Goal: Task Accomplishment & Management: Use online tool/utility

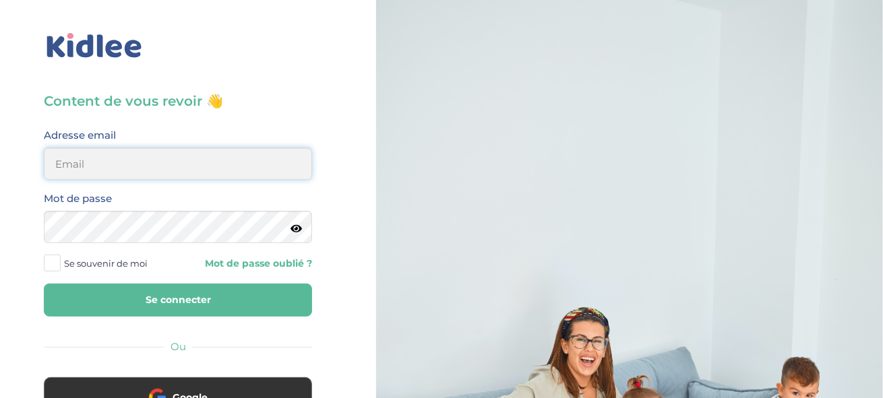
click at [270, 165] on input "email" at bounding box center [178, 164] width 268 height 32
type input "[EMAIL_ADDRESS][DOMAIN_NAME]"
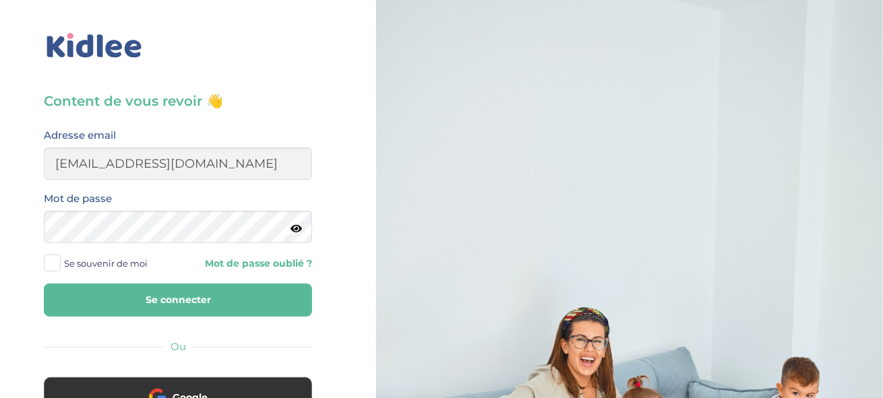
click at [302, 224] on icon at bounding box center [296, 229] width 11 height 10
click at [53, 266] on span at bounding box center [52, 263] width 17 height 17
click at [0, 0] on input "Se souvenir de moi" at bounding box center [0, 0] width 0 height 0
click at [137, 301] on button "Se connecter" at bounding box center [178, 300] width 268 height 33
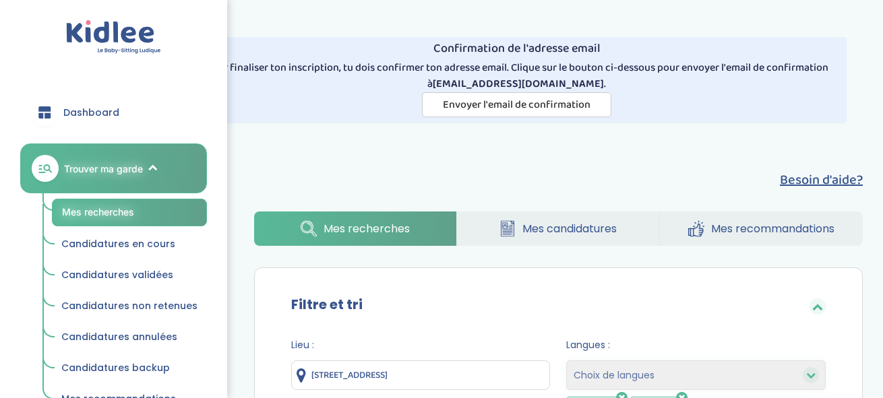
select select "hours_asc"
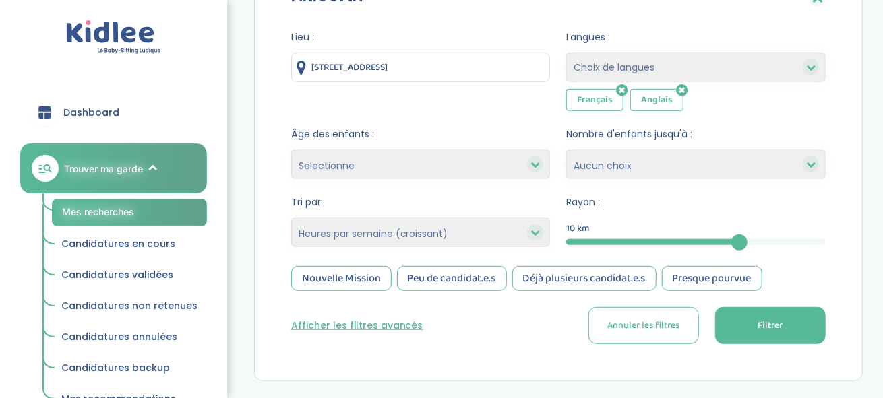
scroll to position [311, 0]
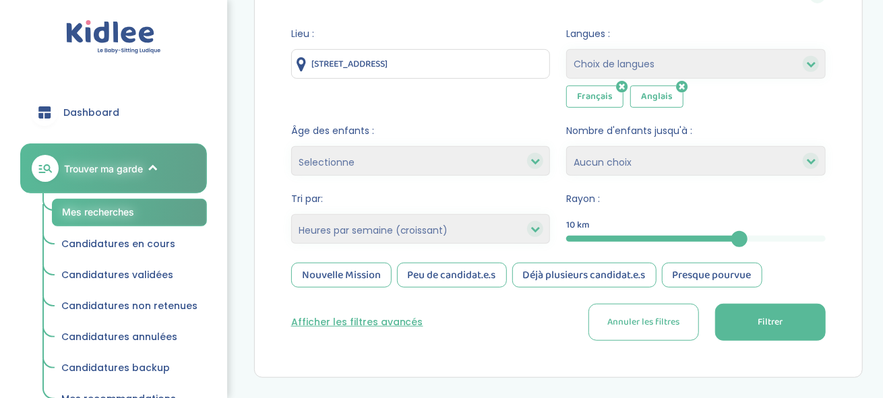
click at [111, 206] on span "Mes recherches" at bounding box center [98, 211] width 72 height 11
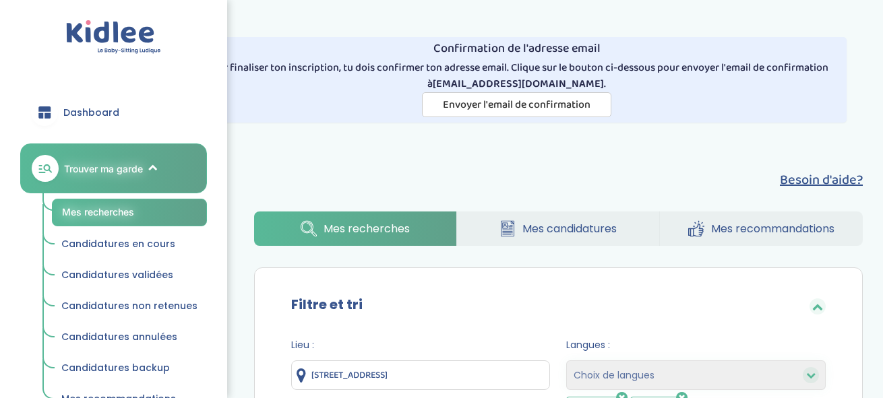
select select "hours_asc"
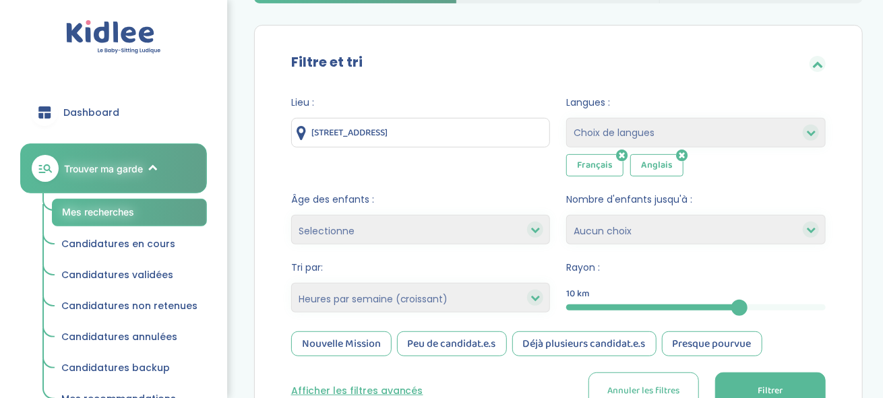
scroll to position [241, 0]
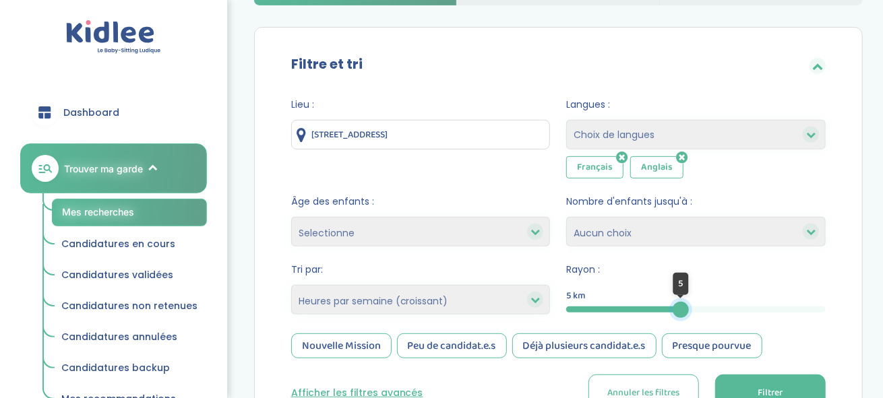
drag, startPoint x: 743, startPoint y: 308, endPoint x: 681, endPoint y: 307, distance: 62.7
click at [681, 307] on div at bounding box center [681, 310] width 16 height 16
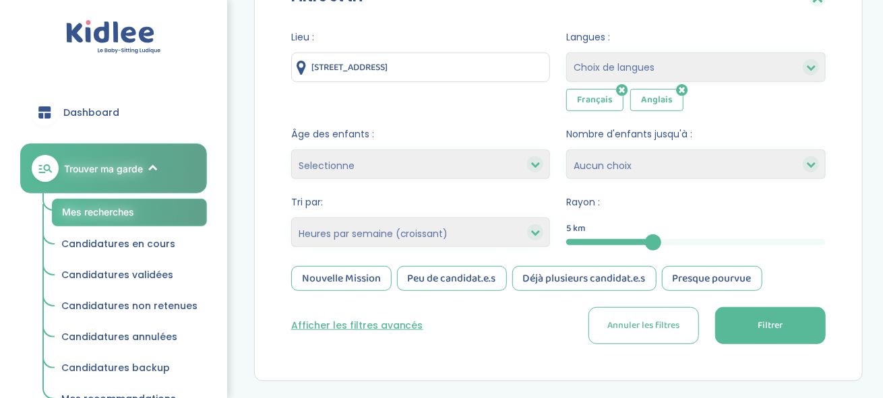
scroll to position [305, 0]
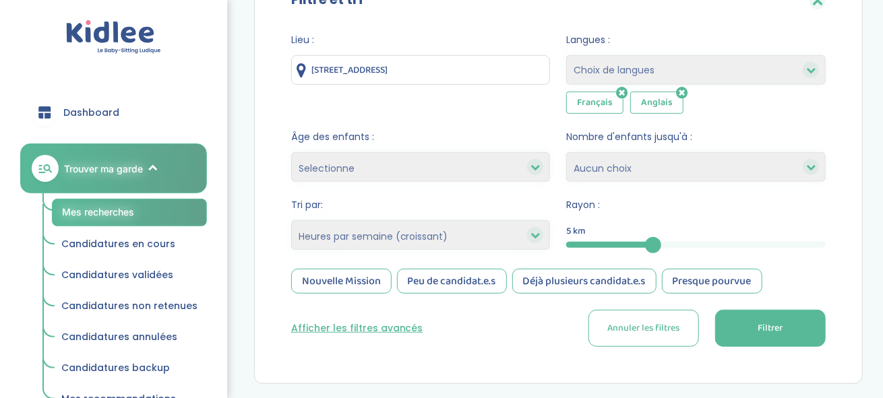
click at [529, 239] on div at bounding box center [535, 235] width 16 height 16
click at [536, 236] on icon at bounding box center [534, 235] width 9 height 9
click at [460, 241] on select "Heures par semaine (croissant) Heures par semaine (décroissant) Date de démarra…" at bounding box center [420, 235] width 259 height 30
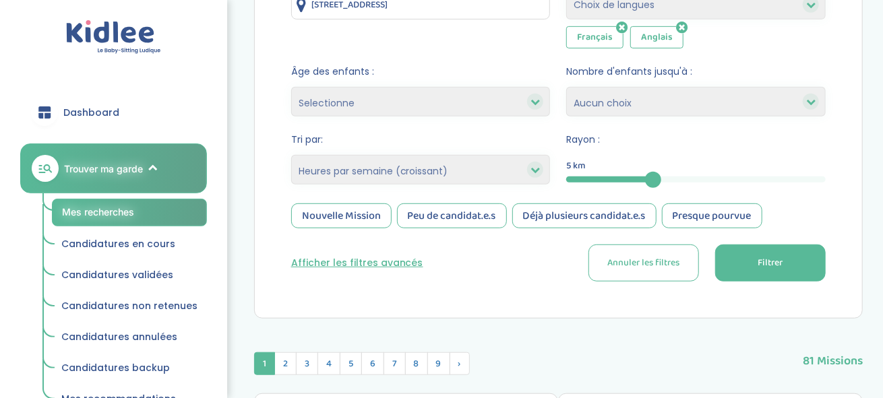
scroll to position [371, 0]
click at [741, 260] on button "Filtrer" at bounding box center [770, 262] width 111 height 37
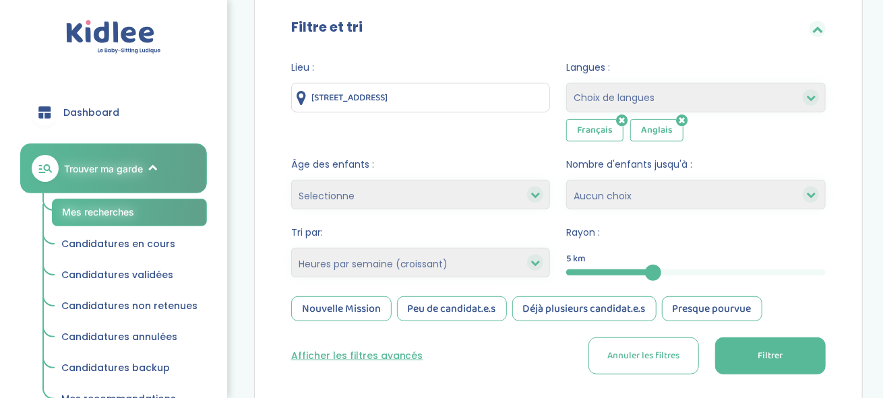
scroll to position [0, 0]
